Goal: Answer question/provide support

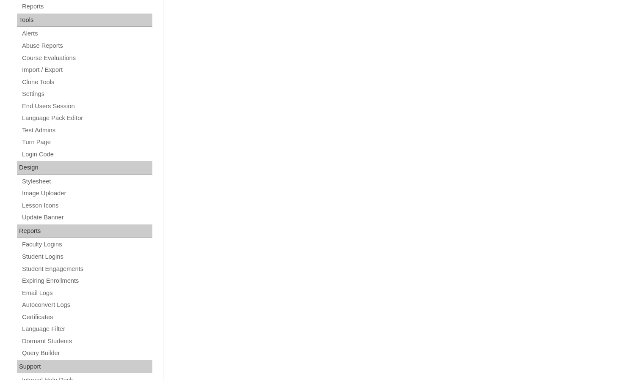
scroll to position [309, 0]
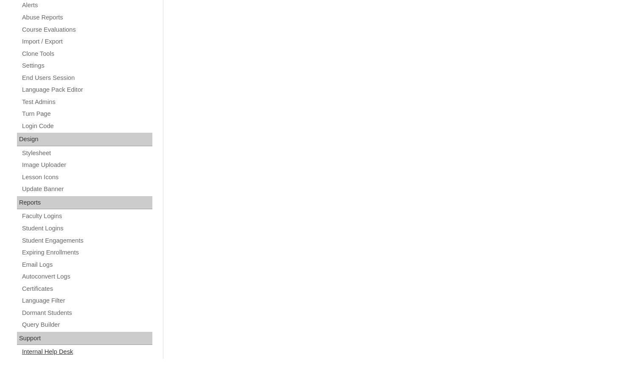
click at [56, 353] on link "Internal Help Desk" at bounding box center [86, 352] width 131 height 11
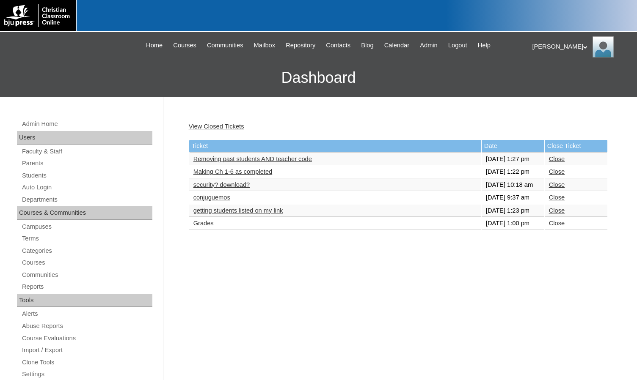
click at [250, 188] on link "security? download?" at bounding box center [221, 184] width 57 height 7
